Goal: Transaction & Acquisition: Download file/media

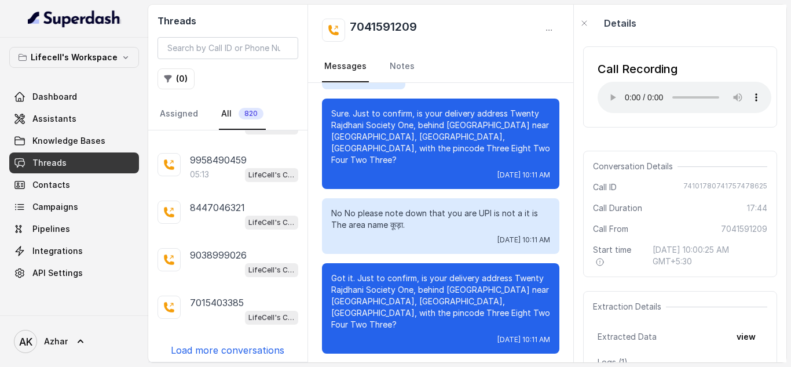
scroll to position [2177, 0]
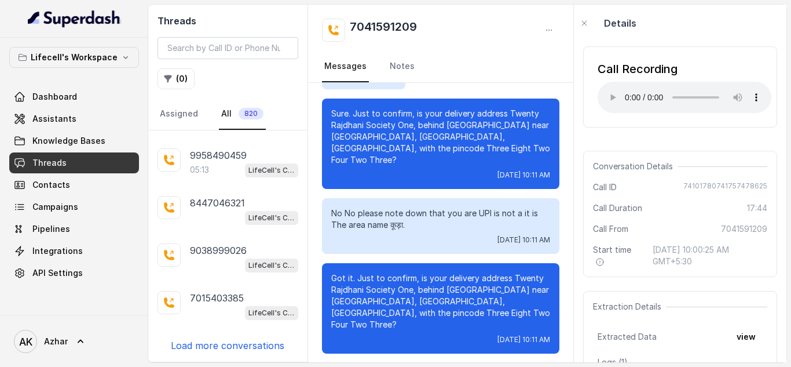
click at [221, 352] on p "Load more conversations" at bounding box center [228, 345] width 114 height 14
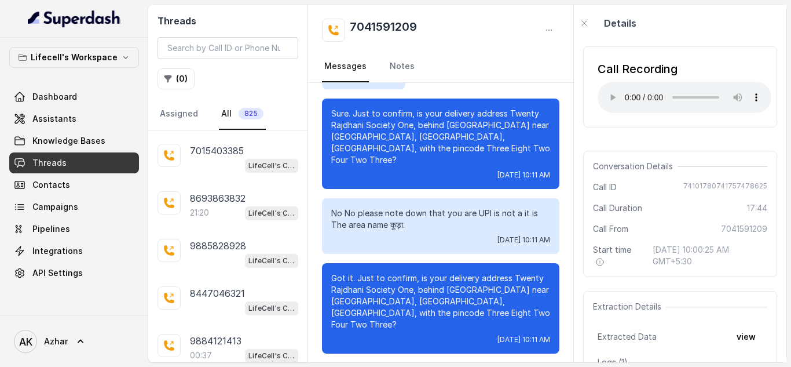
scroll to position [2562, 0]
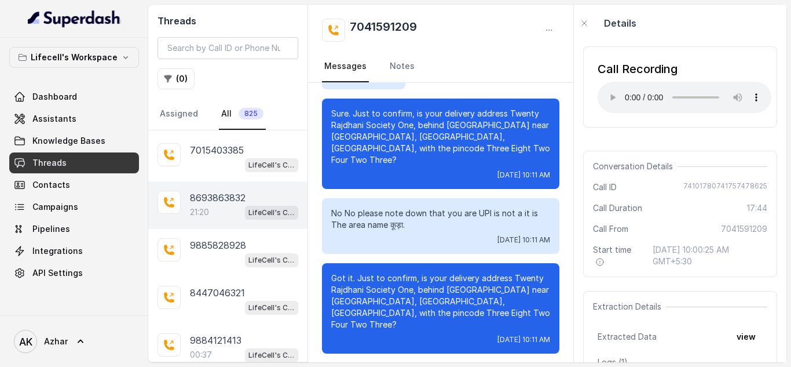
click at [223, 211] on div "21:20 LifeCell's Call Assistant" at bounding box center [244, 212] width 108 height 15
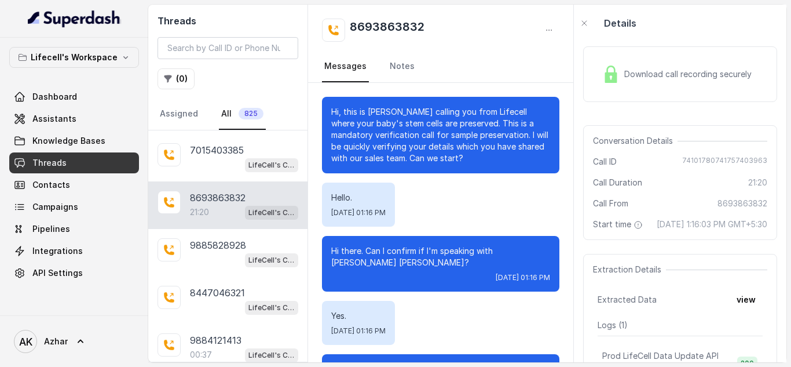
scroll to position [13652, 0]
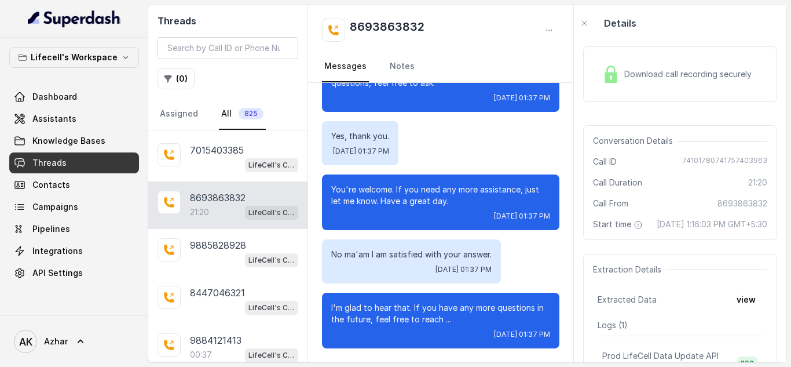
click at [673, 79] on span "Download call recording securely" at bounding box center [691, 74] width 132 height 12
